Goal: Check status

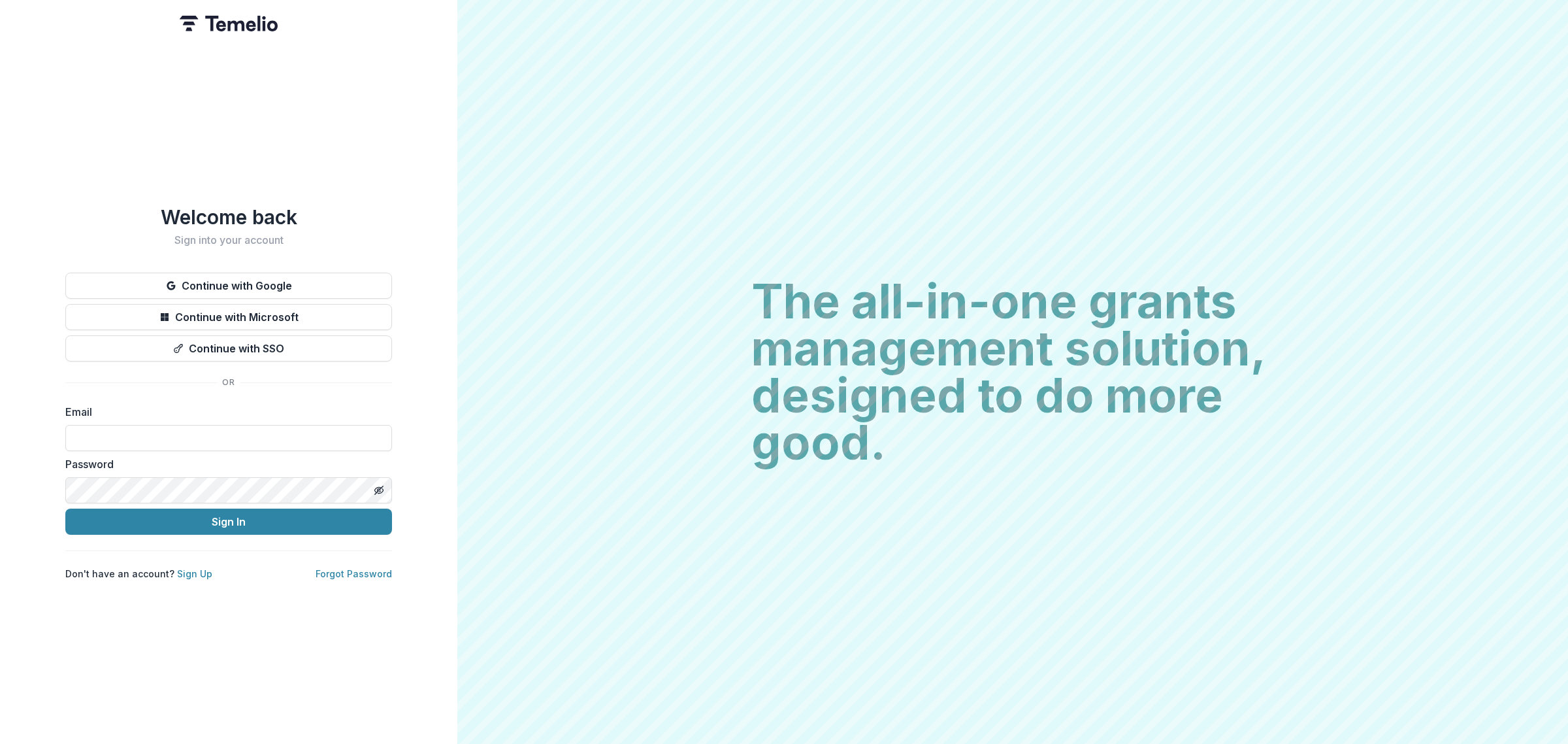
click at [208, 277] on button "Continue with Google" at bounding box center [229, 286] width 326 height 26
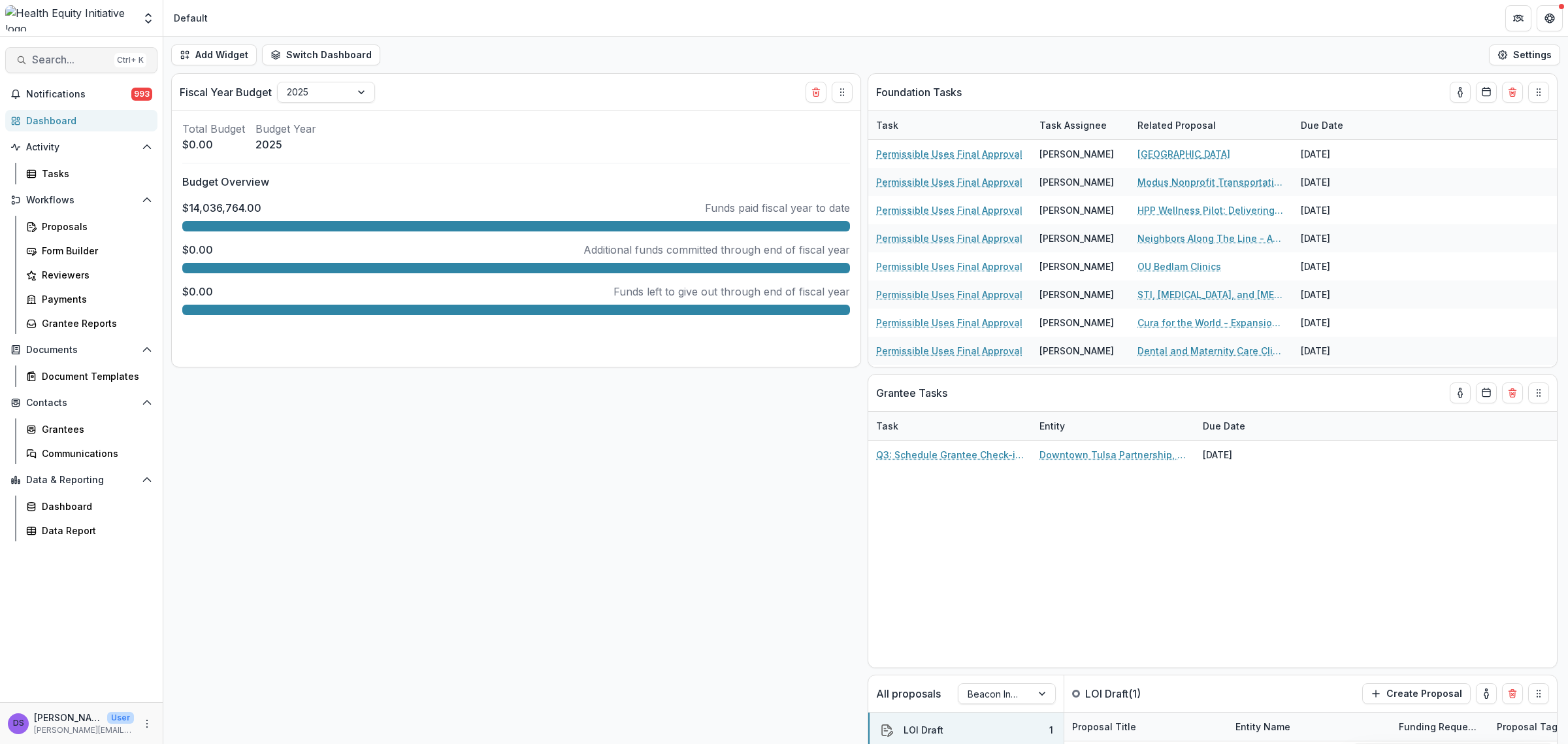
click at [86, 59] on span "Search..." at bounding box center [70, 60] width 77 height 13
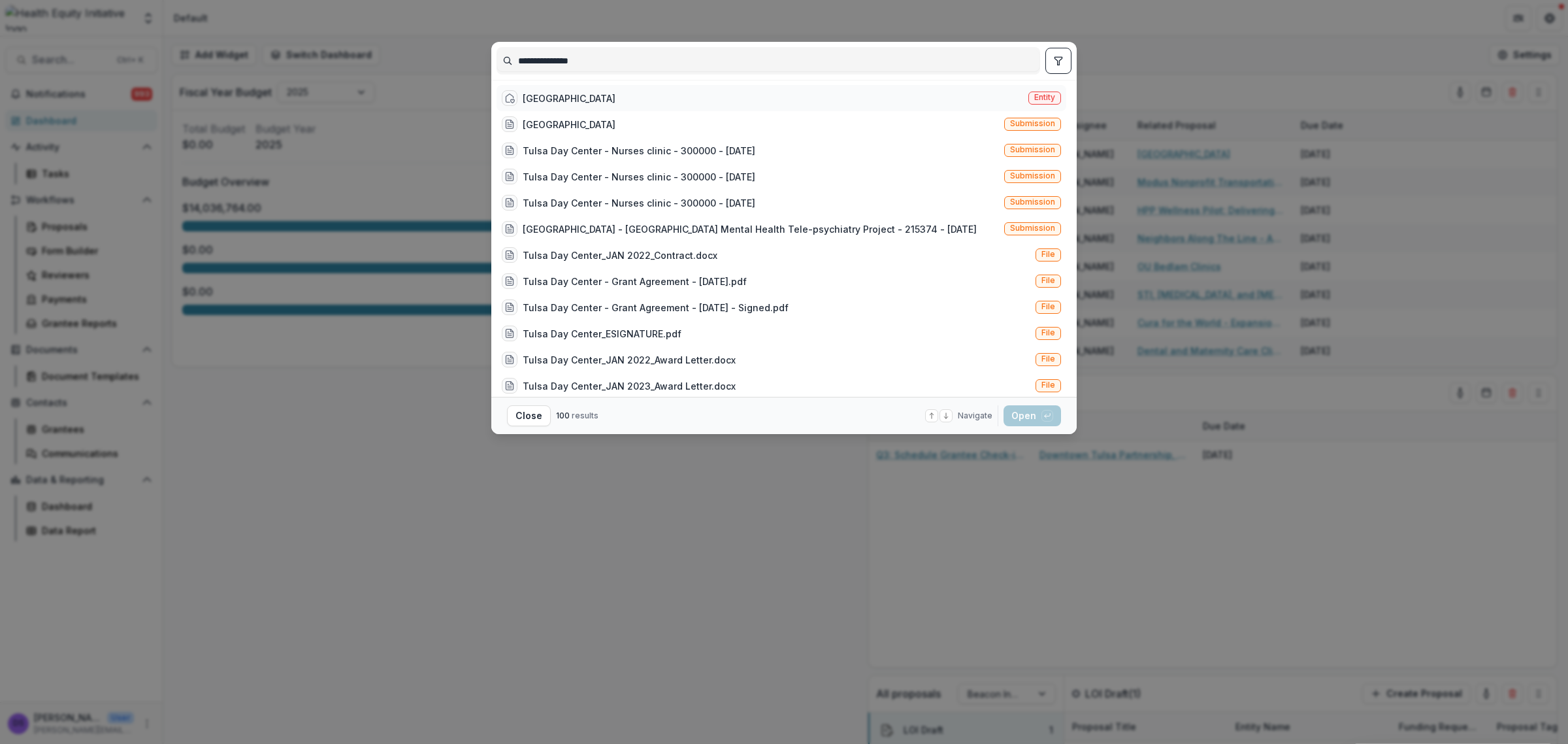
type input "**********"
click at [559, 93] on div "[GEOGRAPHIC_DATA]" at bounding box center [569, 98] width 93 height 14
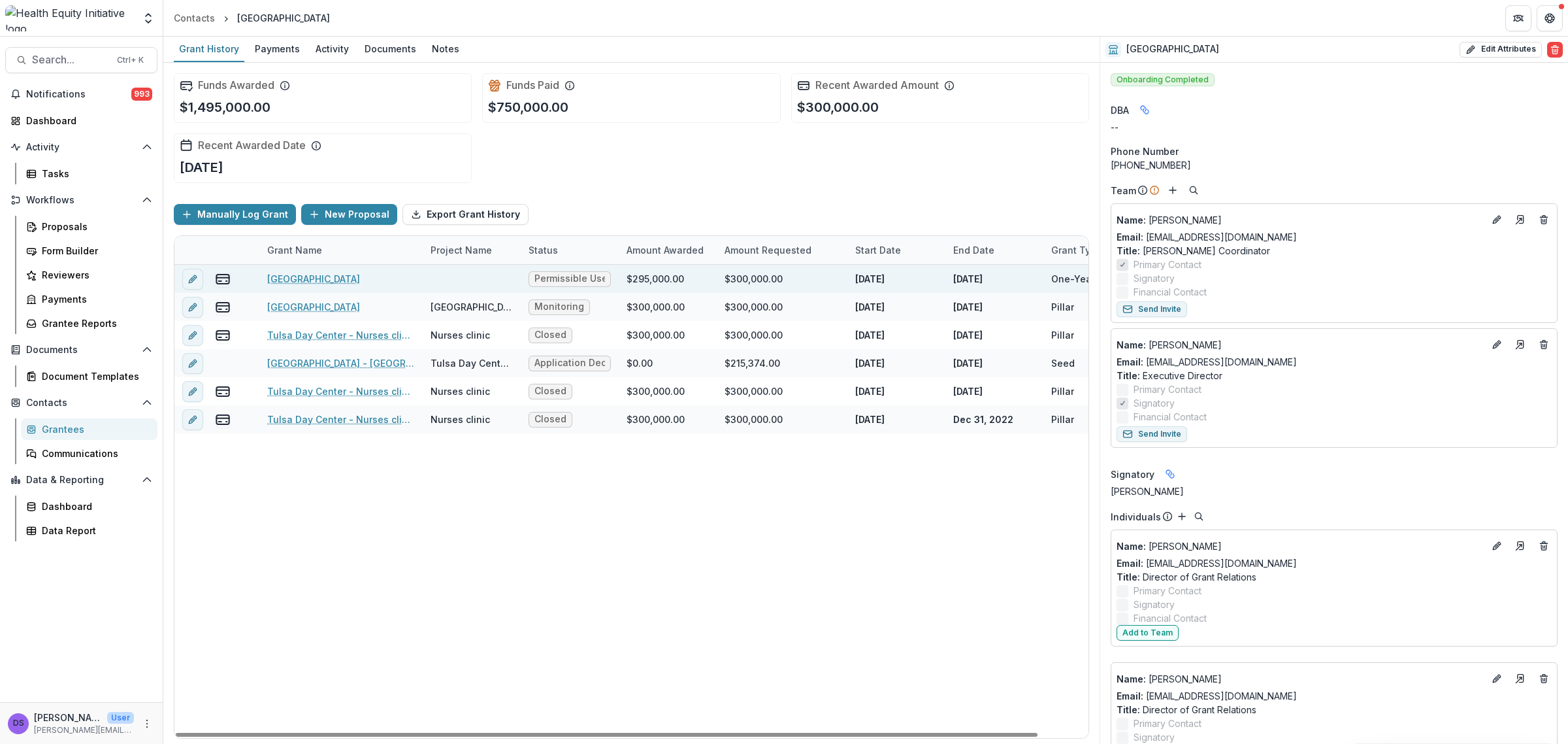
click at [322, 282] on link "[GEOGRAPHIC_DATA]" at bounding box center [313, 278] width 93 height 14
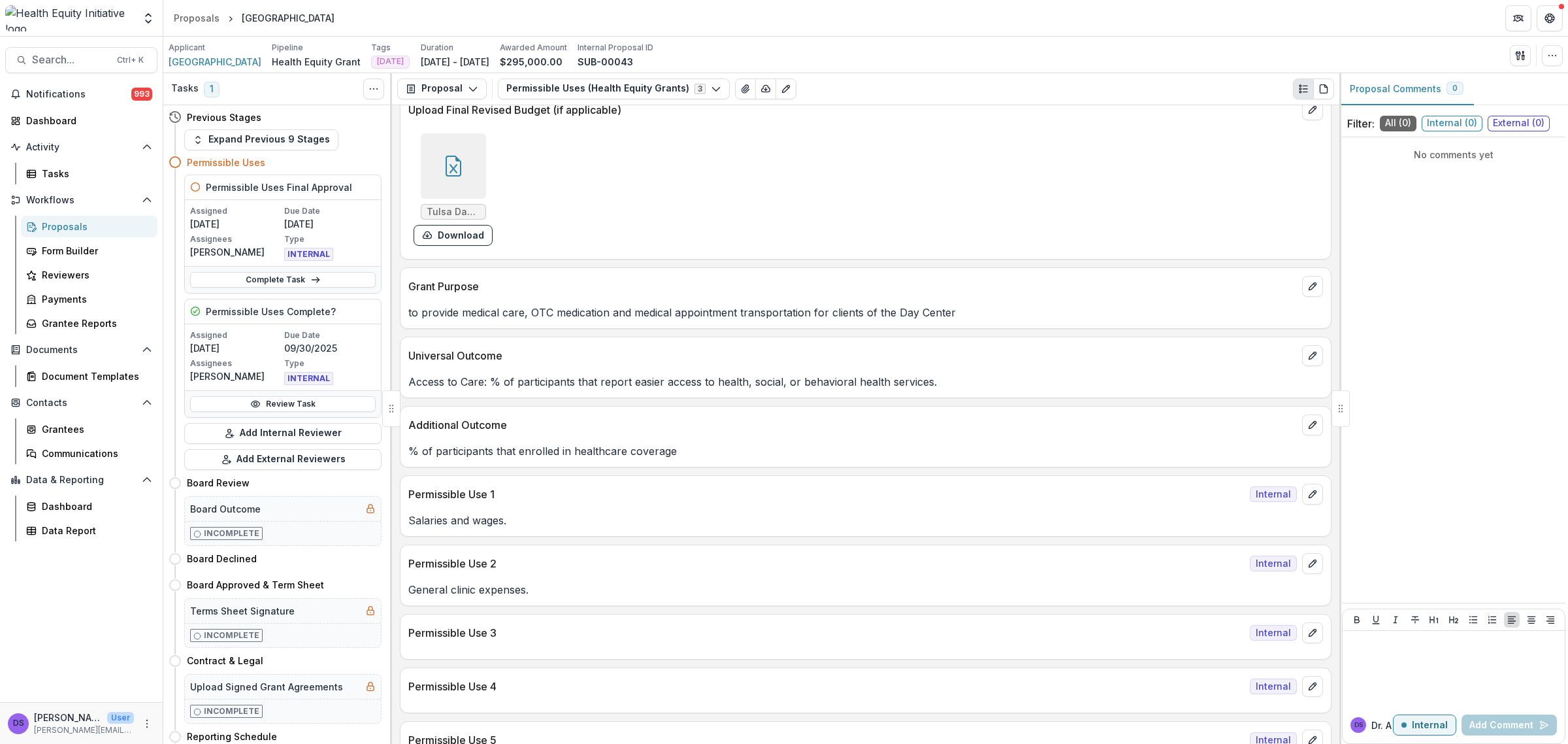
scroll to position [572, 0]
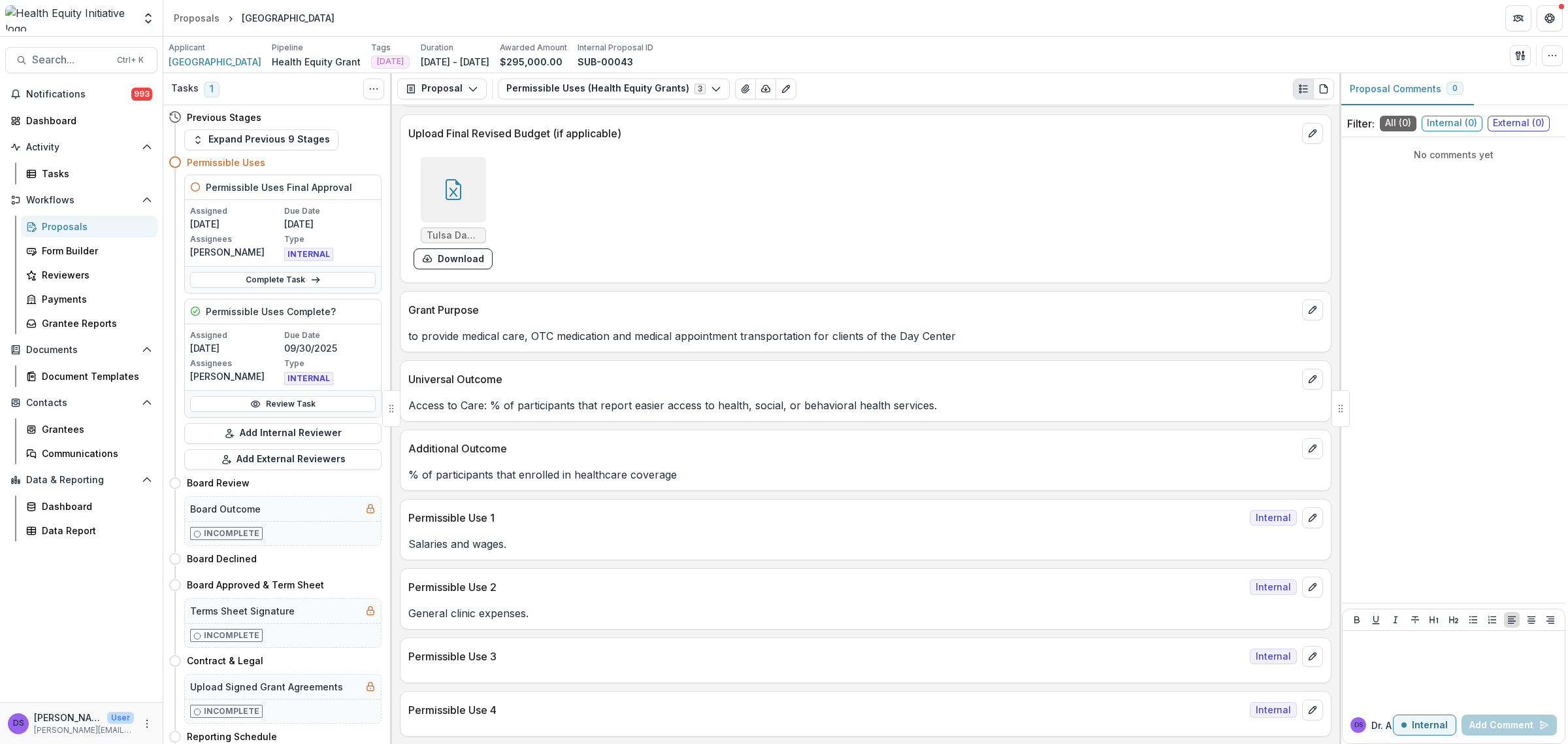
click at [443, 190] on icon at bounding box center [453, 190] width 21 height 21
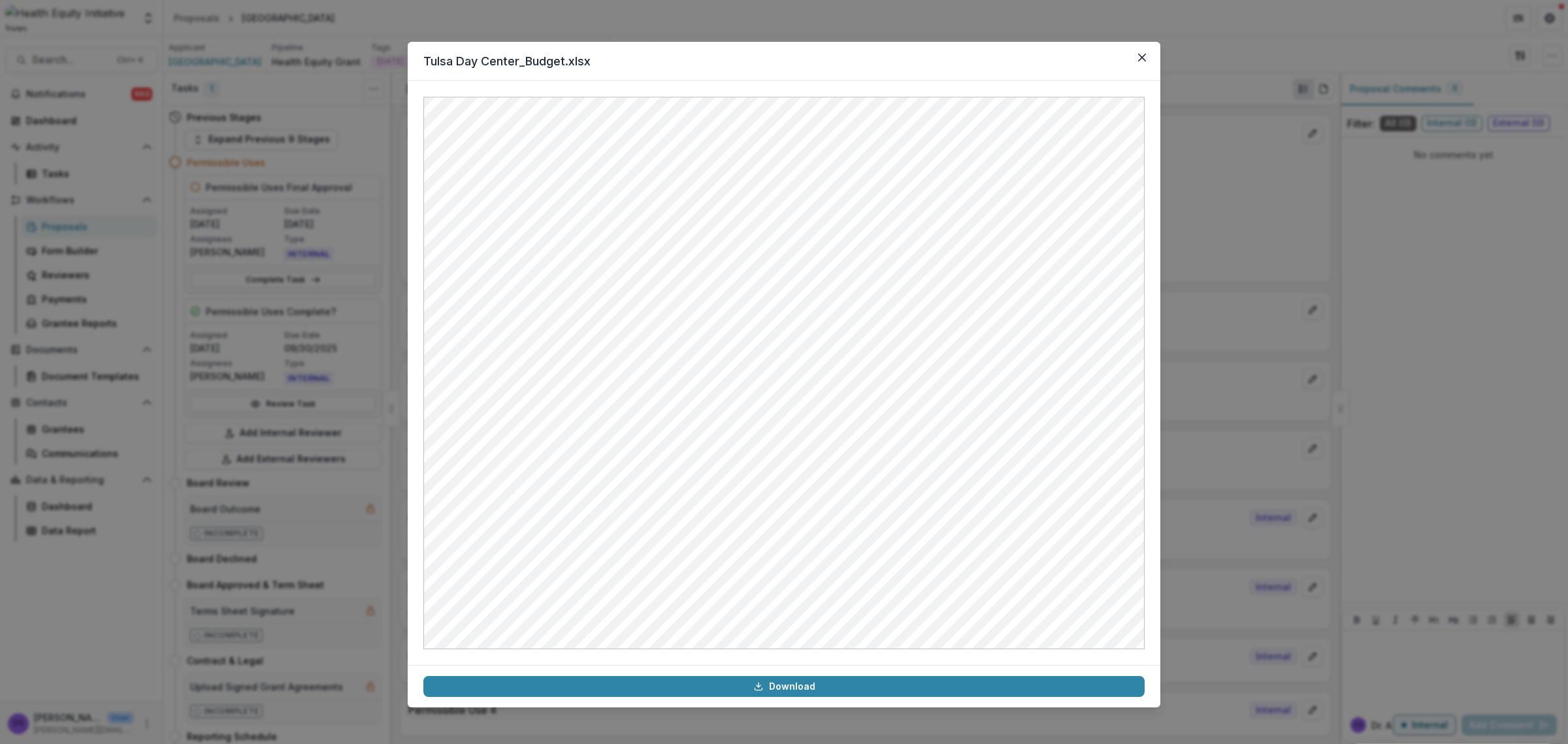
drag, startPoint x: 919, startPoint y: 655, endPoint x: 872, endPoint y: 657, distance: 47.0
click at [872, 657] on div at bounding box center [784, 372] width 752 height 583
click at [1138, 56] on icon "Close" at bounding box center [1142, 58] width 8 height 8
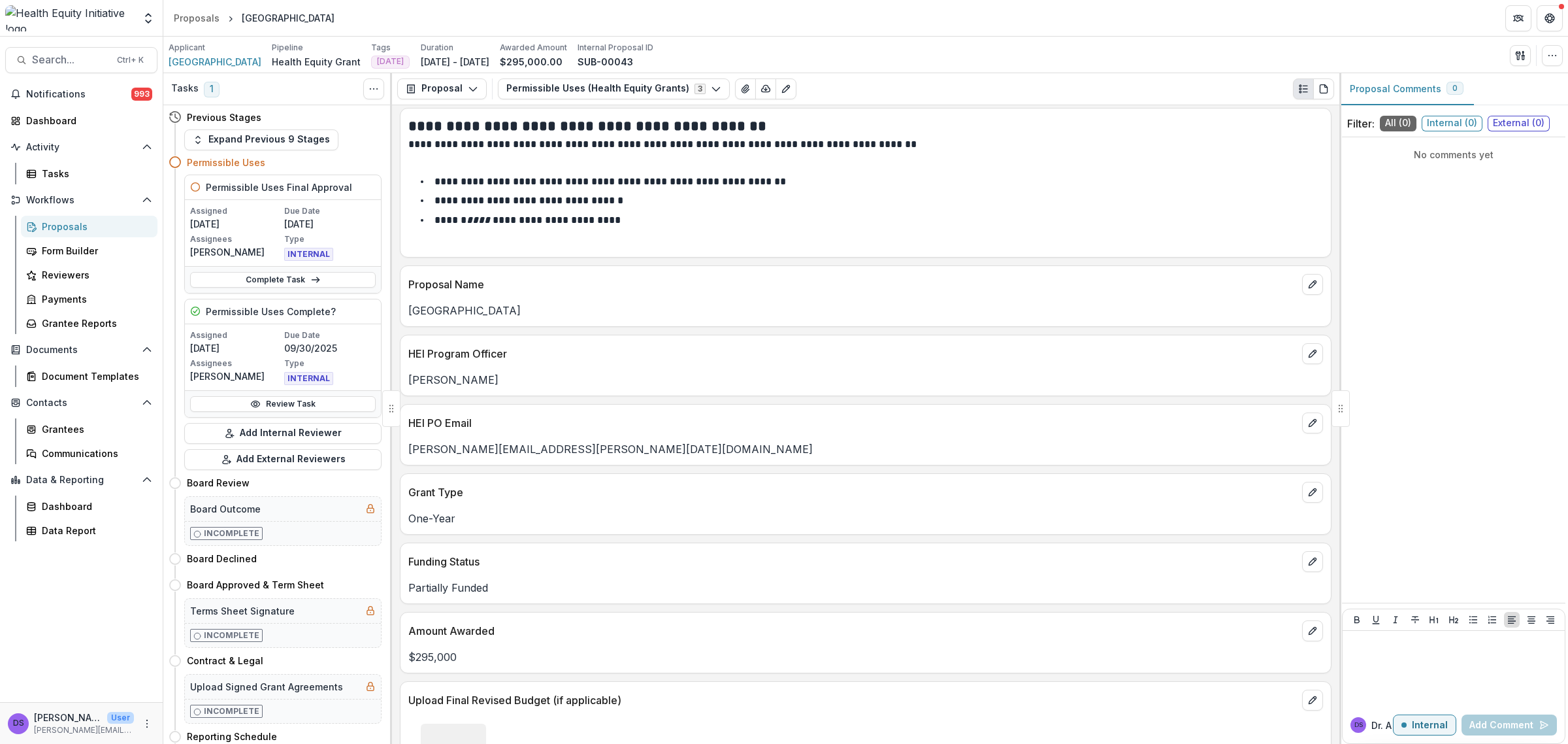
scroll to position [0, 0]
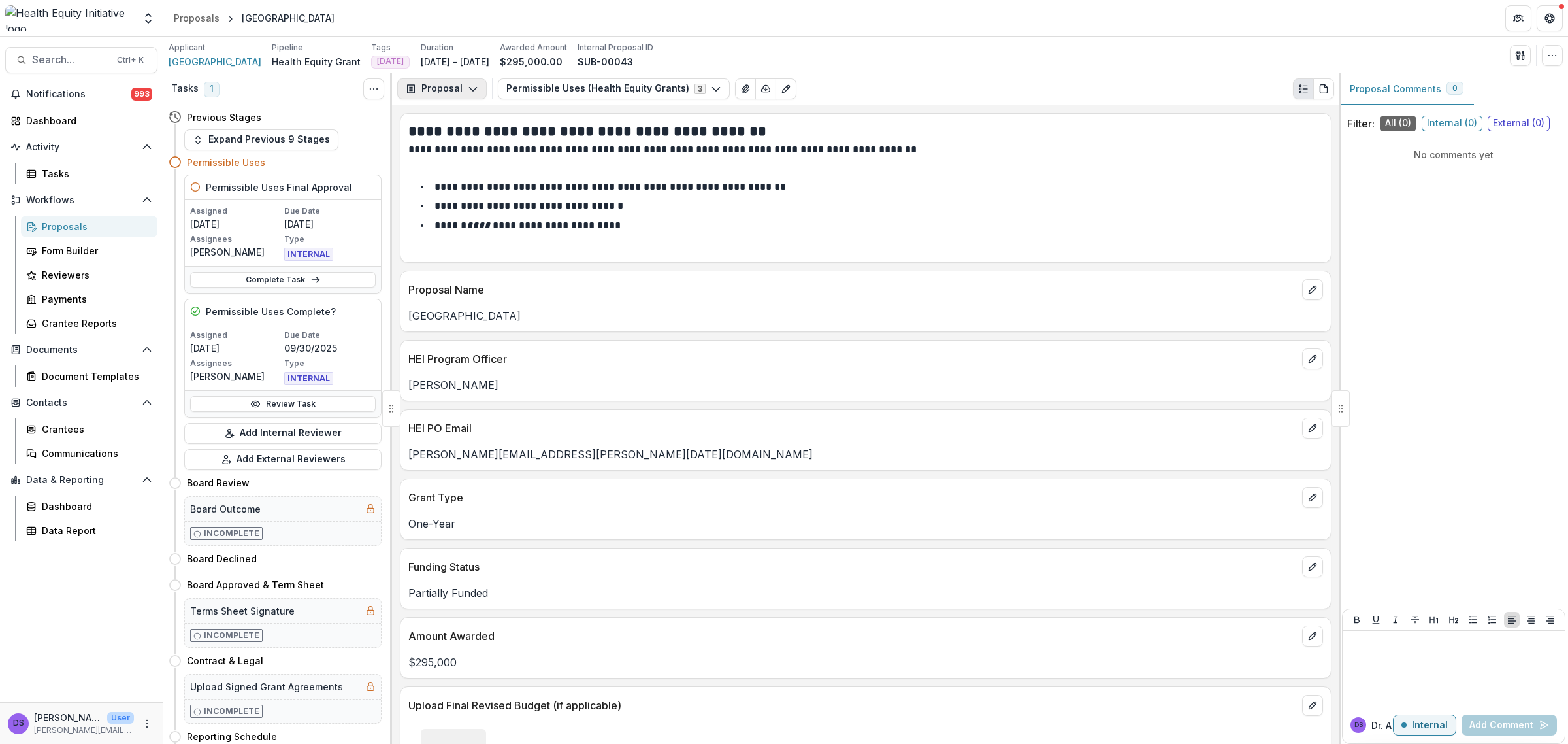
click at [456, 92] on button "Proposal" at bounding box center [442, 89] width 90 height 21
click at [441, 162] on div "Reports" at bounding box center [482, 161] width 119 height 14
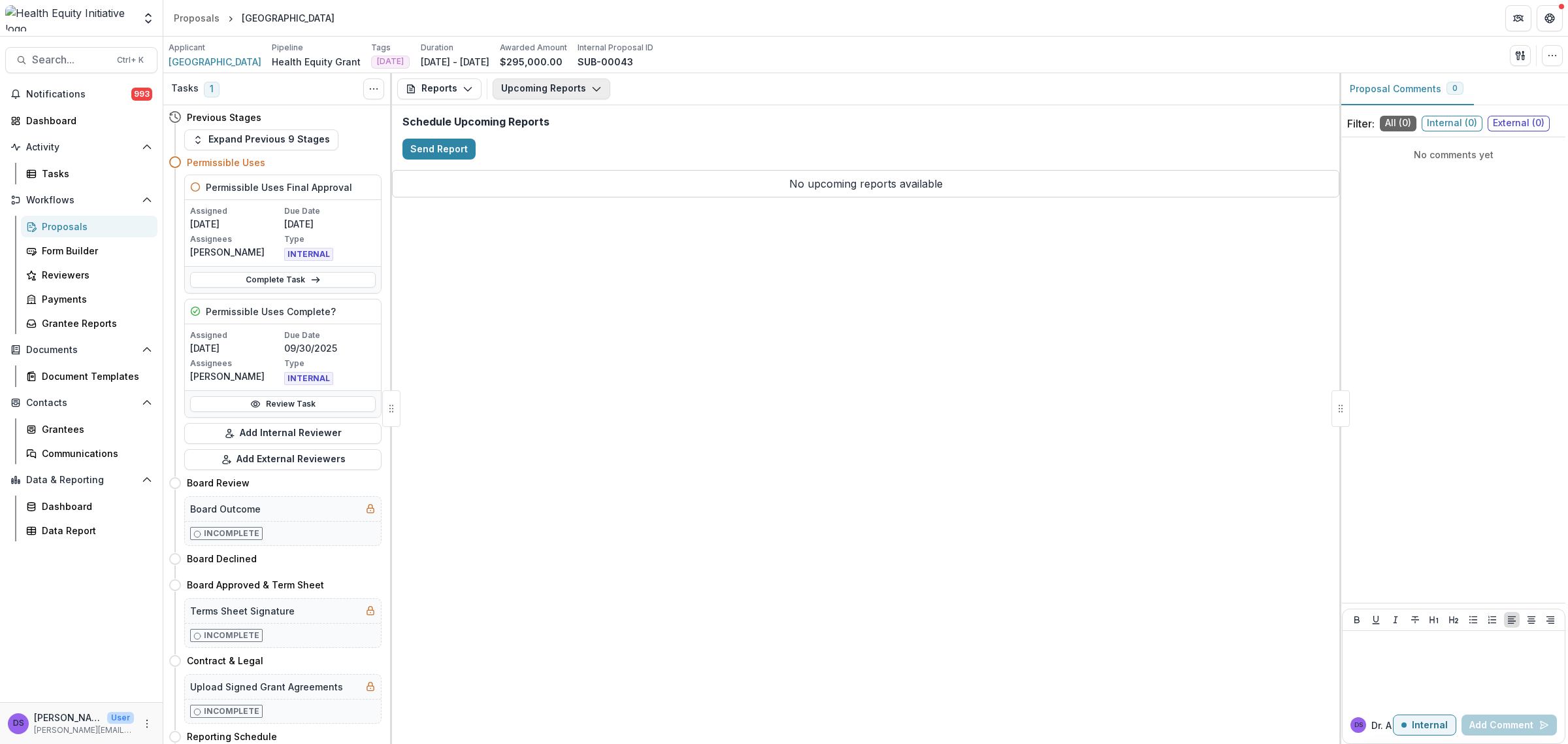
click at [542, 86] on button "Upcoming Reports" at bounding box center [551, 89] width 118 height 21
click at [533, 151] on button "Completed Reports" at bounding box center [570, 158] width 150 height 22
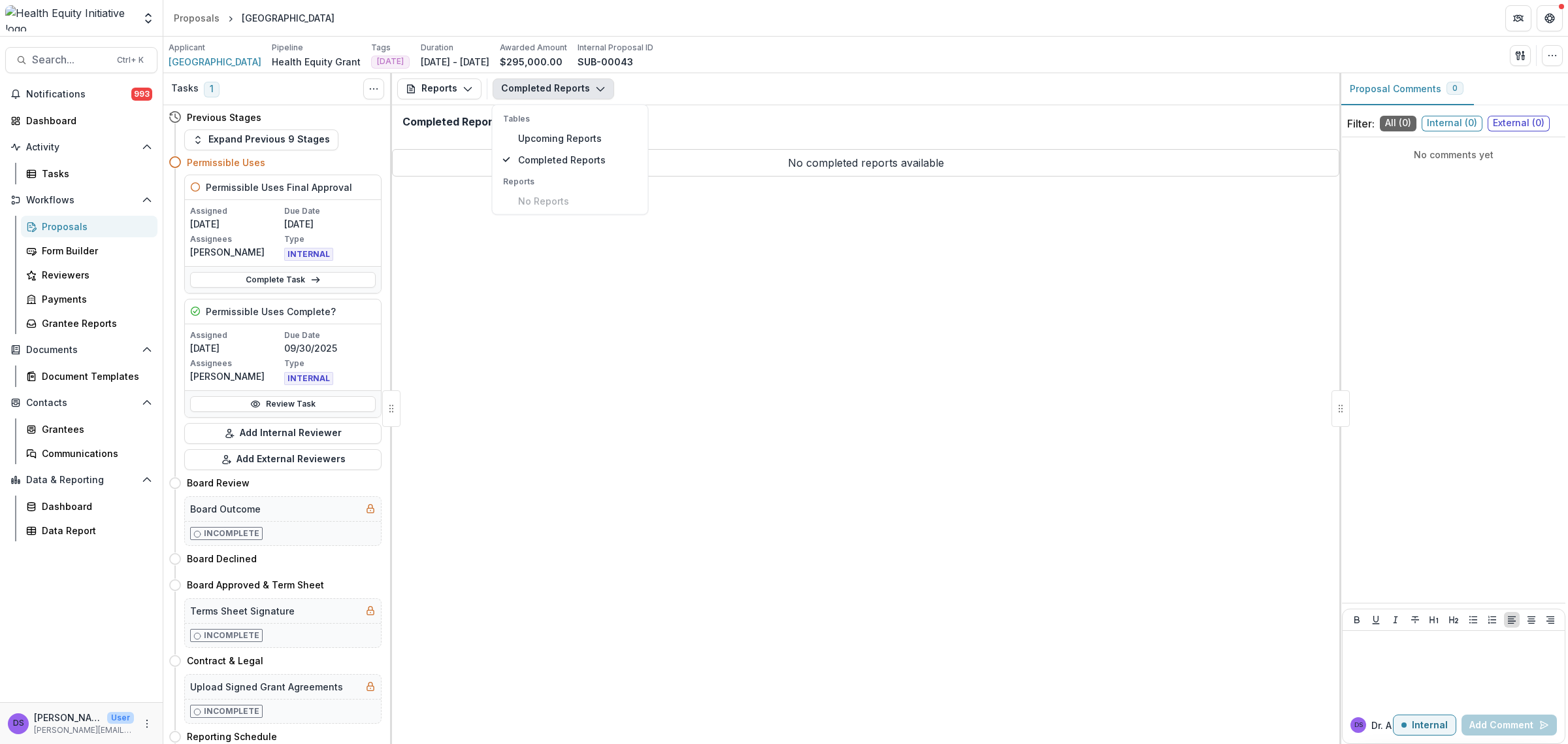
click at [813, 273] on div "Reports Proposal Payments Reports Grant Agreements Board Summaries Bank Details…" at bounding box center [865, 408] width 948 height 670
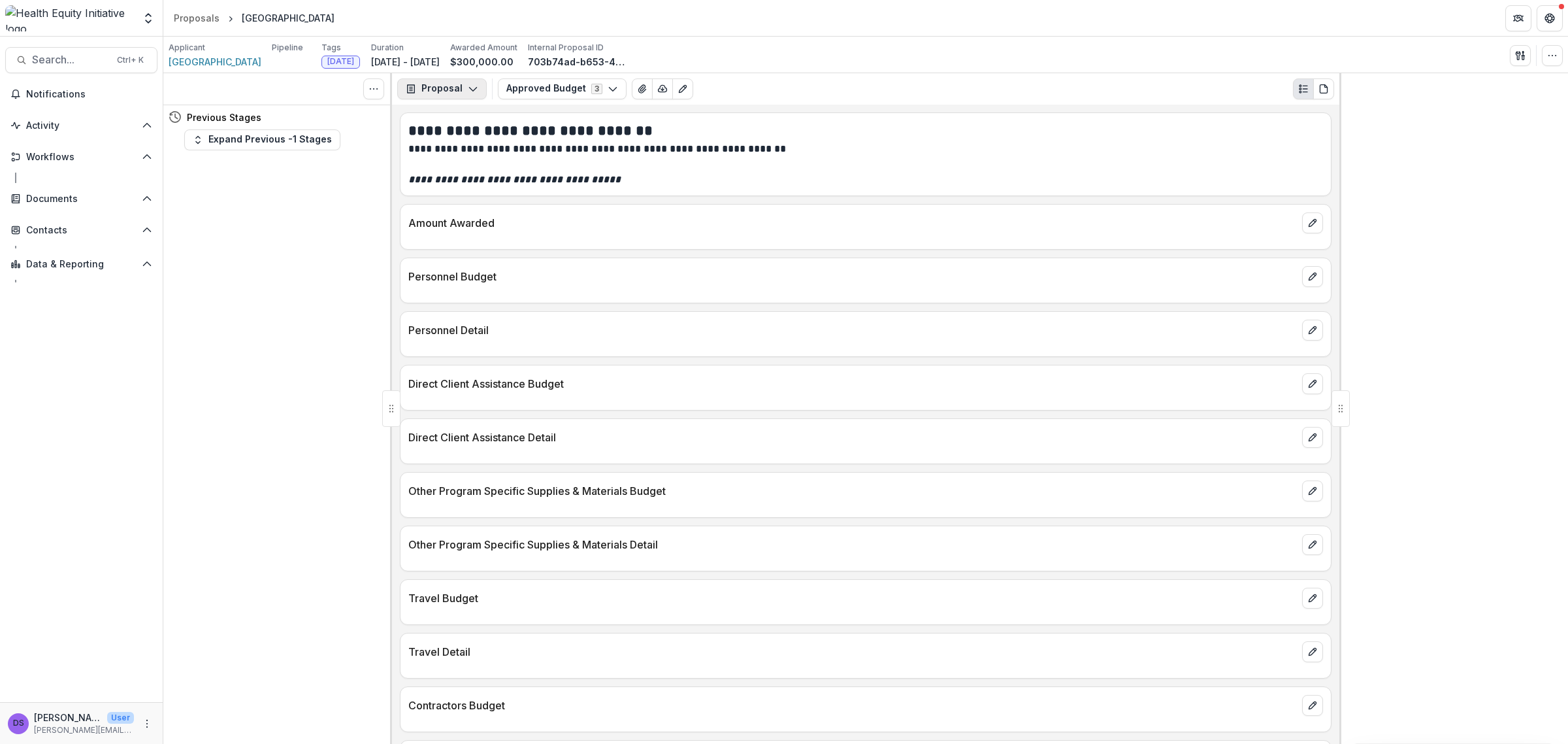
click at [448, 90] on button "Proposal" at bounding box center [442, 89] width 90 height 21
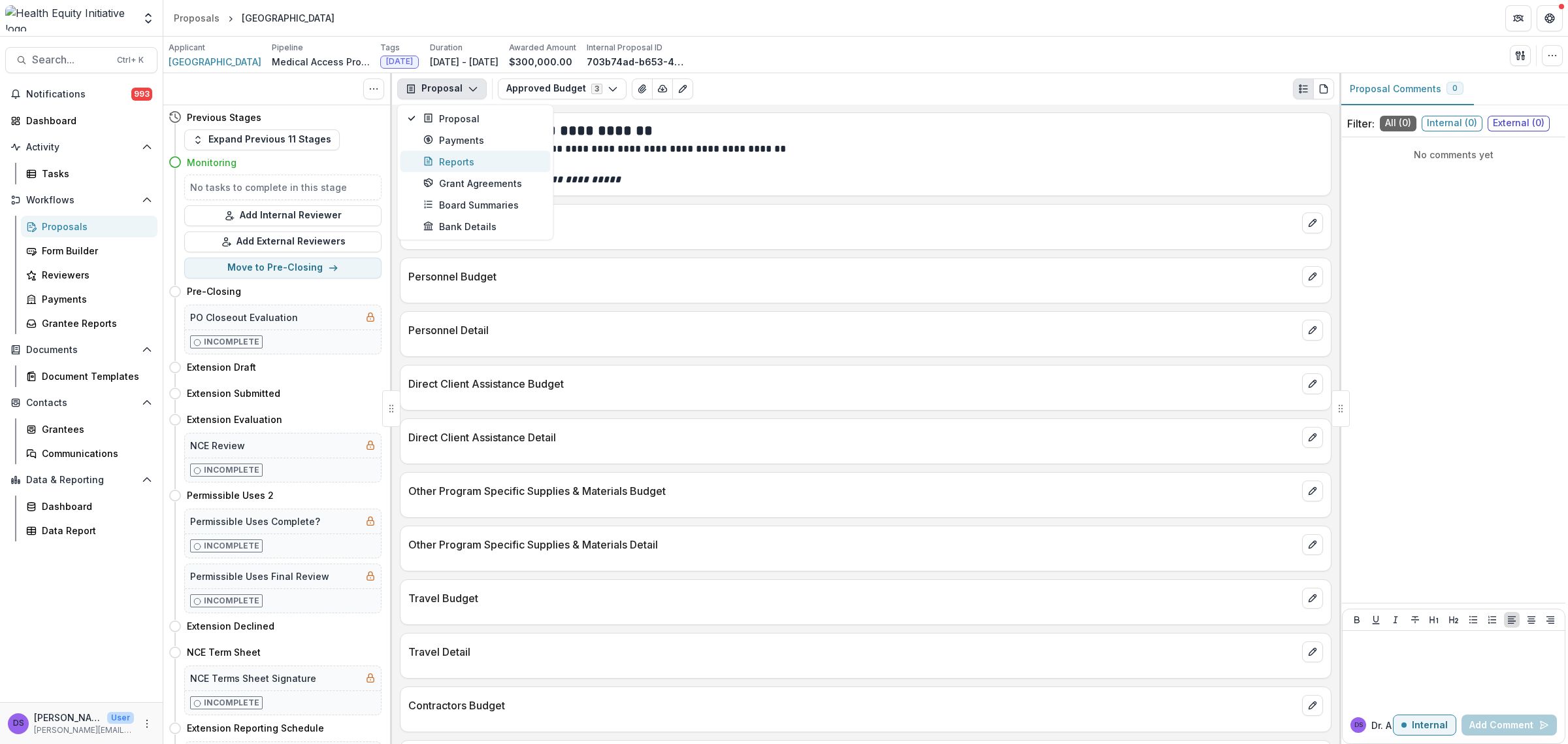
click at [451, 162] on div "Reports" at bounding box center [482, 161] width 119 height 14
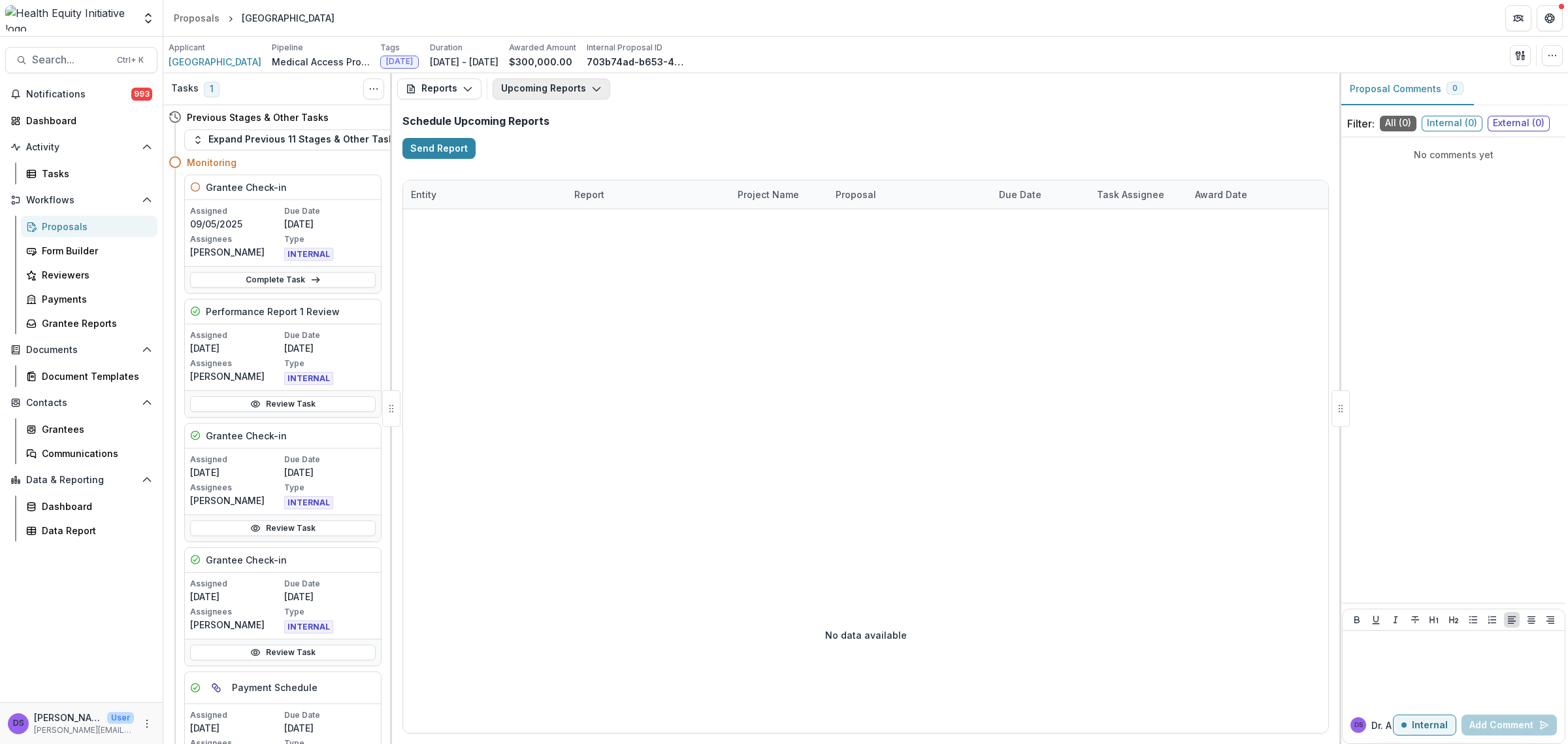
click at [591, 86] on icon "button" at bounding box center [596, 89] width 10 height 10
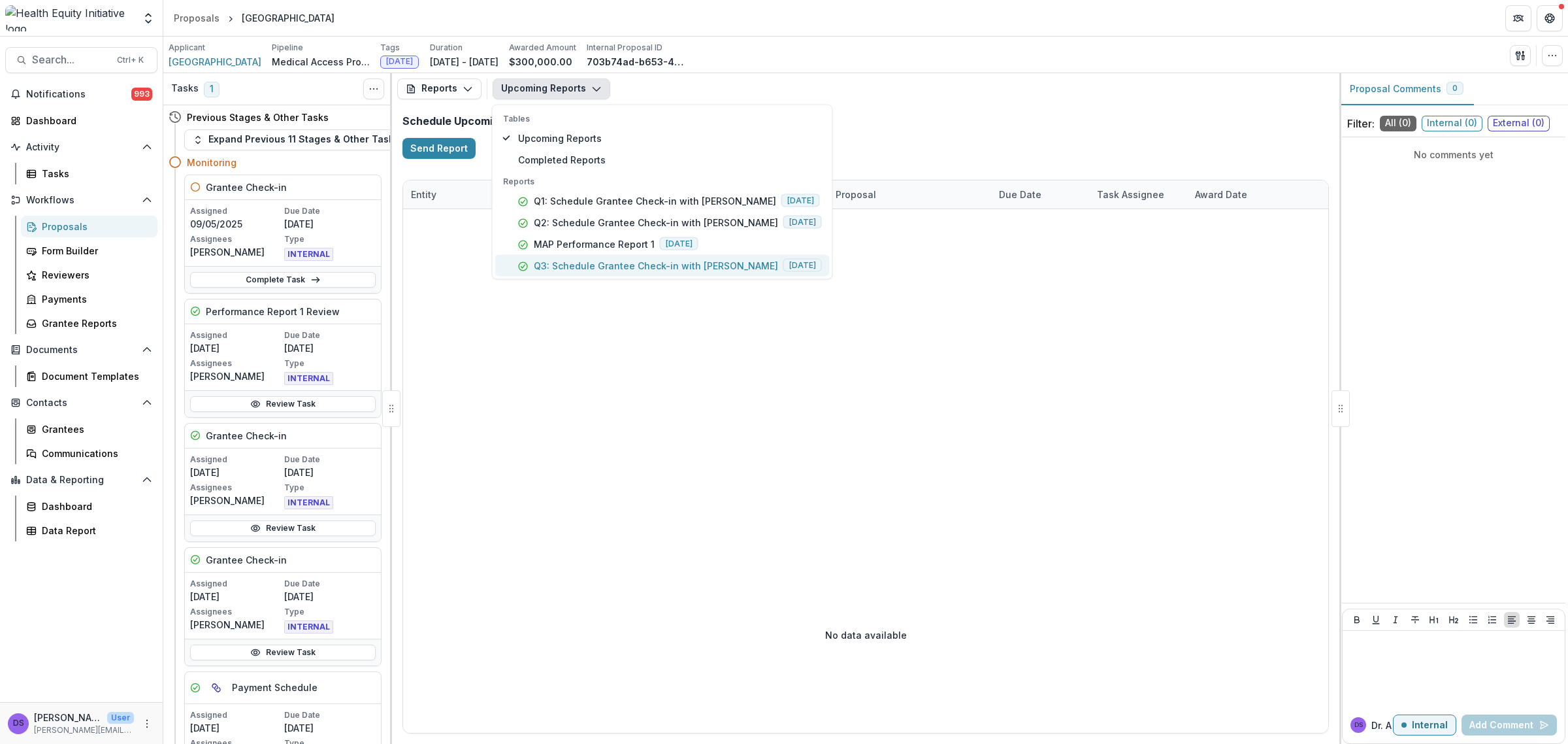
click at [550, 258] on p "Q3: Schedule Grantee Check-in with [PERSON_NAME]" at bounding box center [656, 265] width 245 height 14
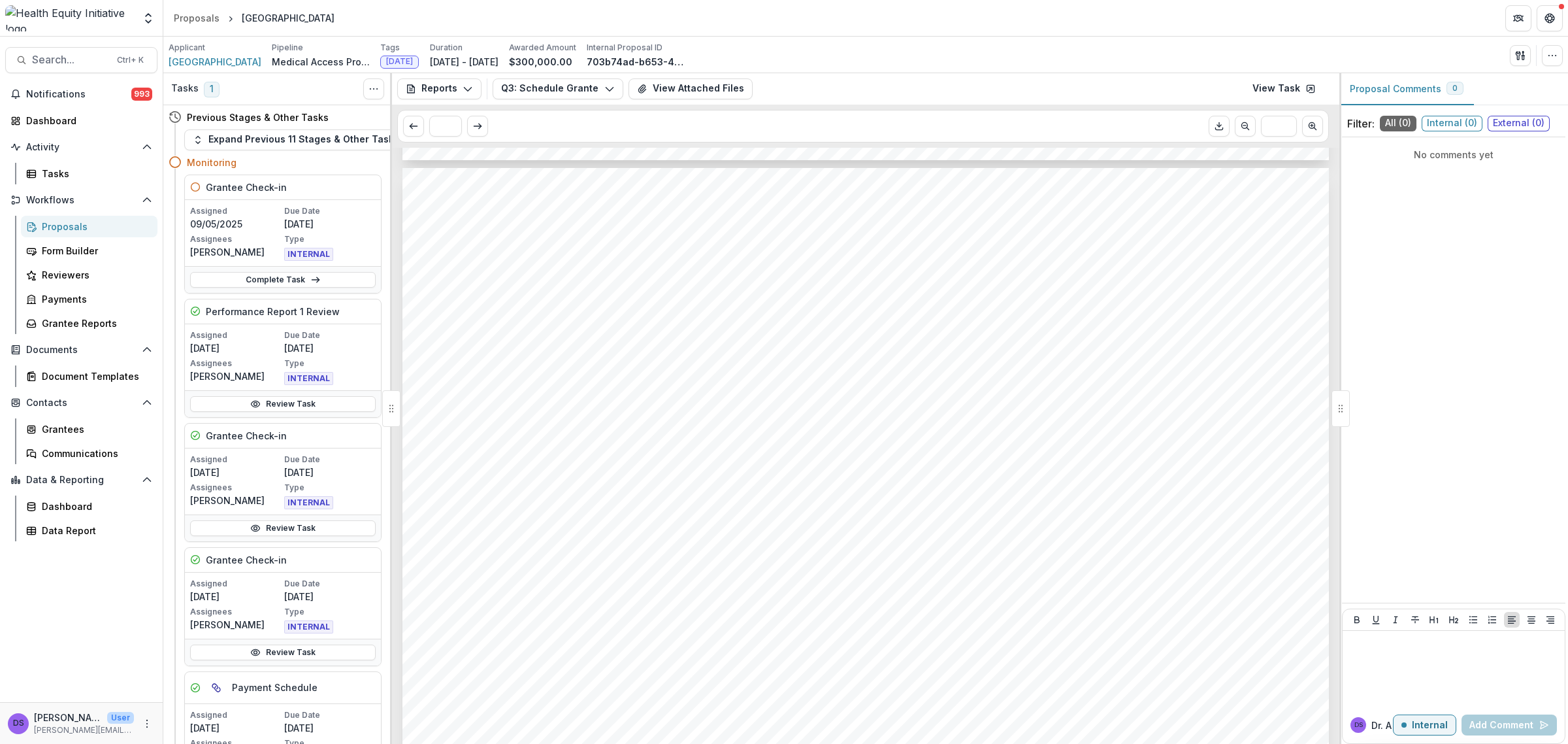
scroll to position [1307, 0]
